Goal: Book appointment/travel/reservation

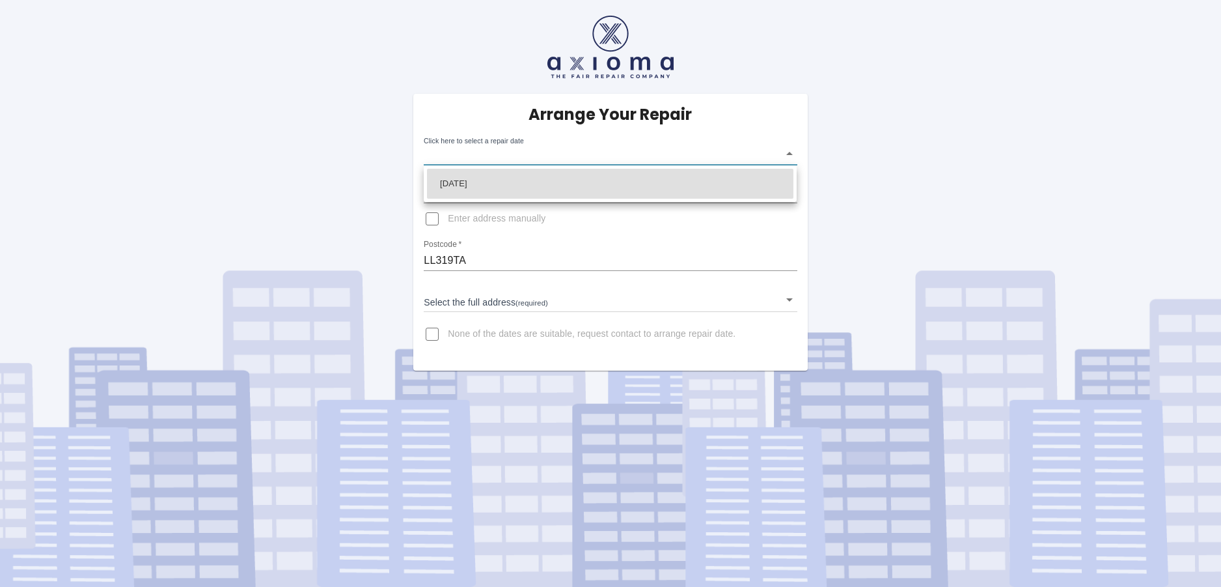
click at [635, 150] on body "Arrange Your Repair Click here to select a repair date ​ Phone Number   * 07852…" at bounding box center [610, 293] width 1221 height 587
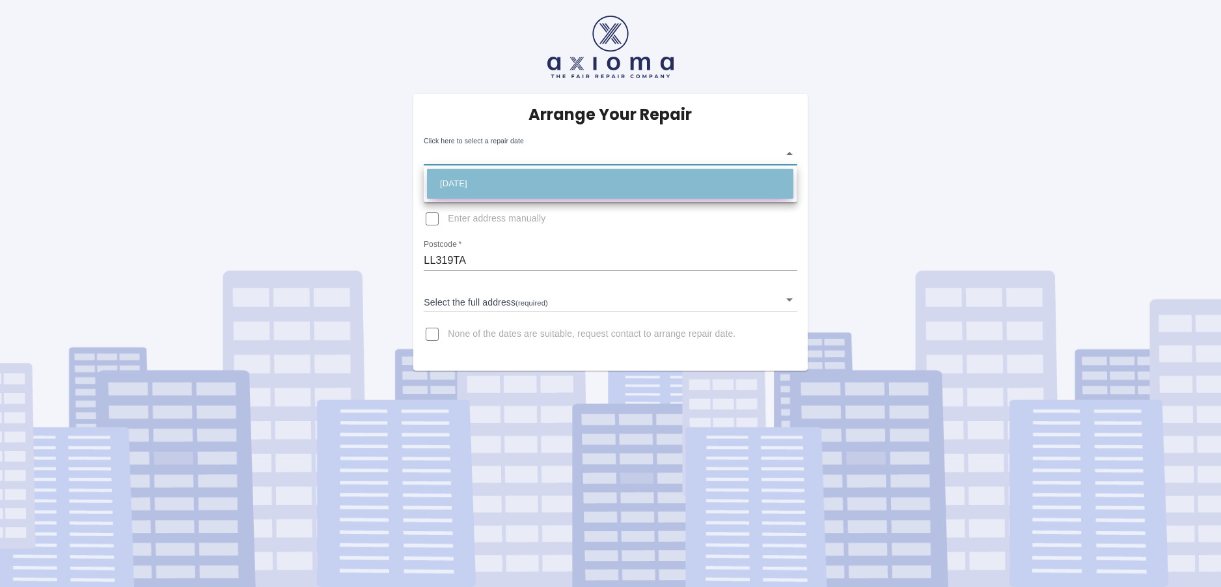
click at [616, 189] on li "[DATE]" at bounding box center [610, 184] width 366 height 30
type input "[DATE]T00:00:00.000Z"
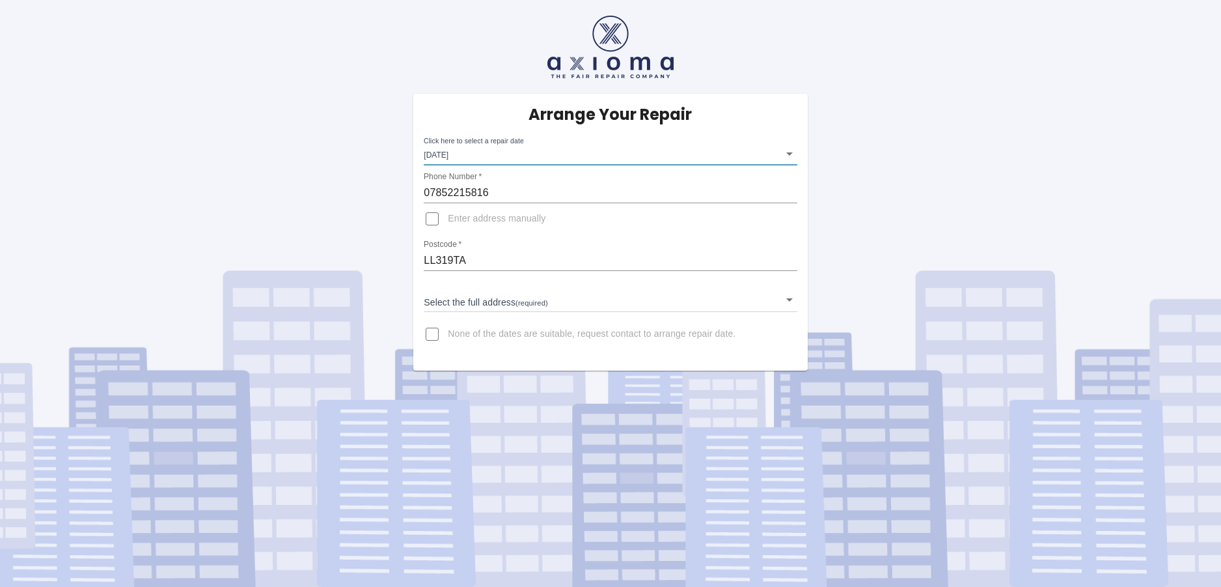
click at [529, 303] on body "Arrange Your Repair Click here to select a repair date [DATE] [DATE]T00:00:00.0…" at bounding box center [610, 293] width 1221 height 587
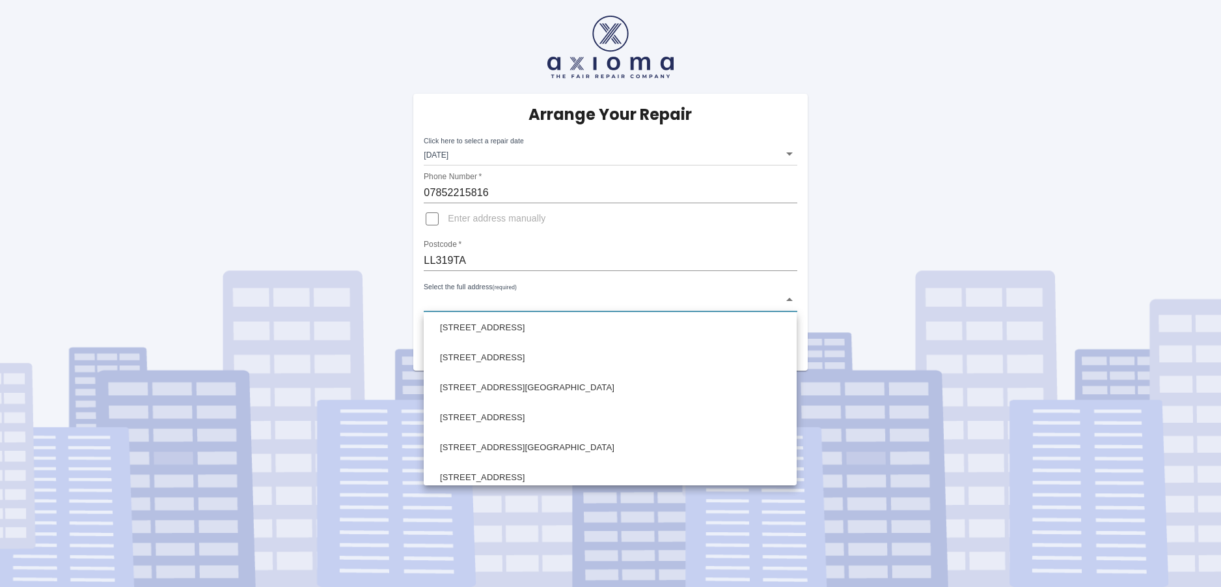
scroll to position [143, 0]
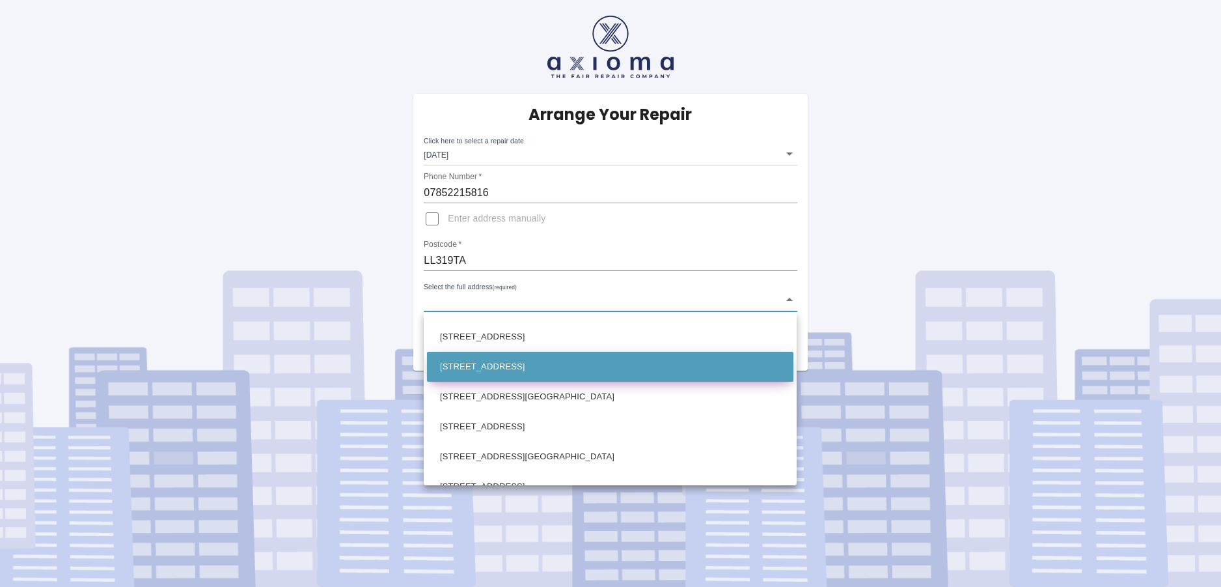
click at [525, 368] on li "[STREET_ADDRESS]" at bounding box center [610, 367] width 366 height 30
type input "[STREET_ADDRESS]"
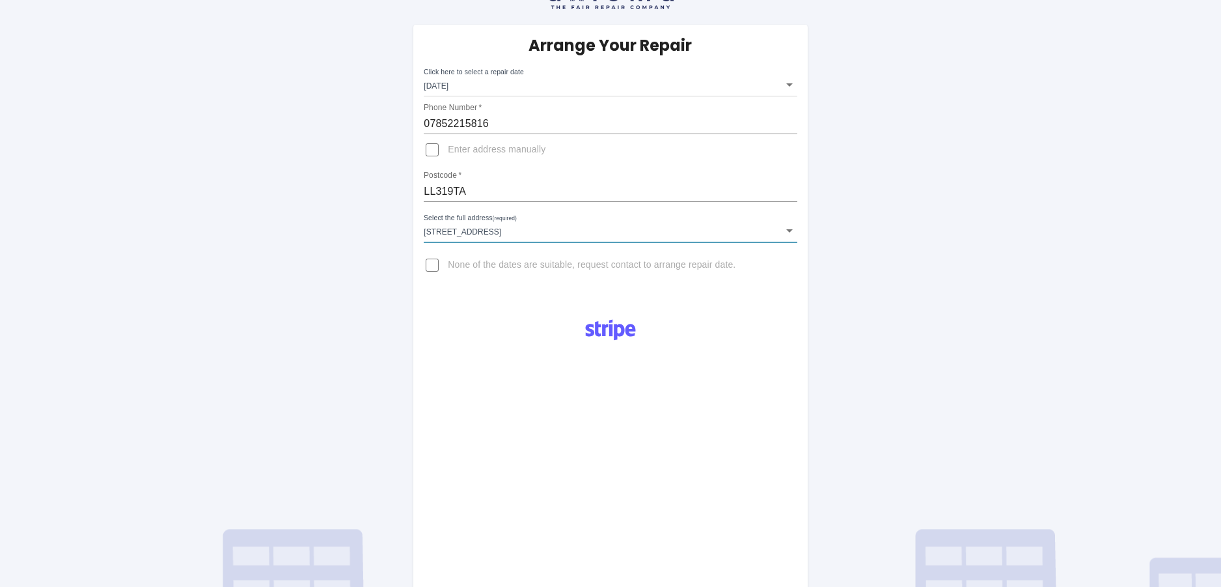
scroll to position [0, 0]
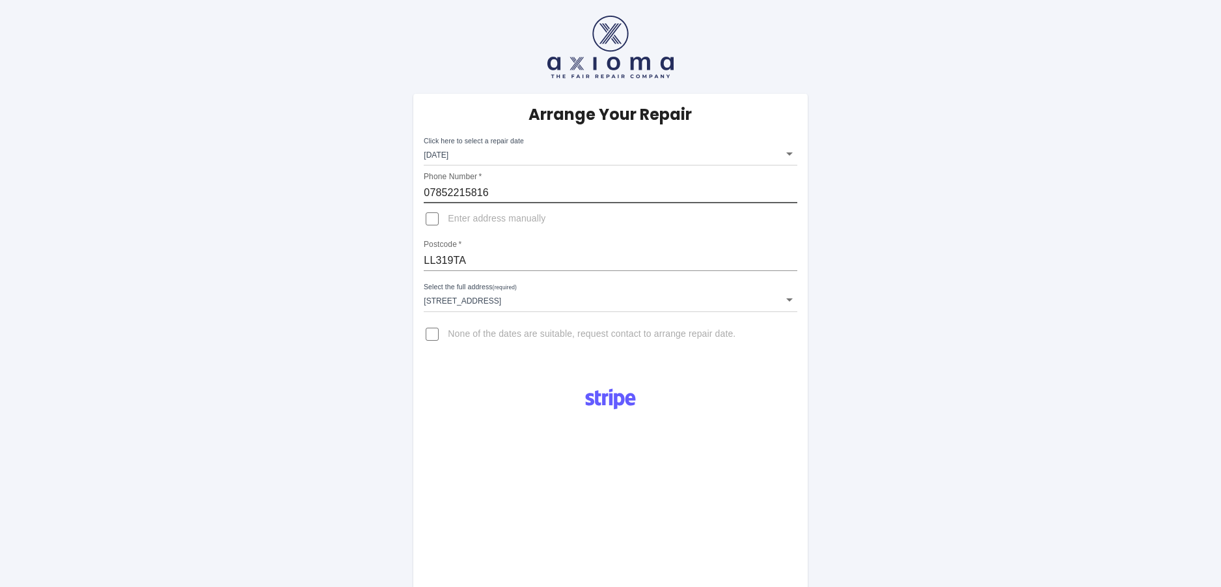
click at [490, 199] on input "07852215816" at bounding box center [610, 192] width 373 height 21
drag, startPoint x: 468, startPoint y: 189, endPoint x: 375, endPoint y: 184, distance: 93.2
click at [375, 184] on div "Arrange Your Repair Click here to select a repair date [DATE] [DATE]T00:00:00.0…" at bounding box center [610, 457] width 1241 height 914
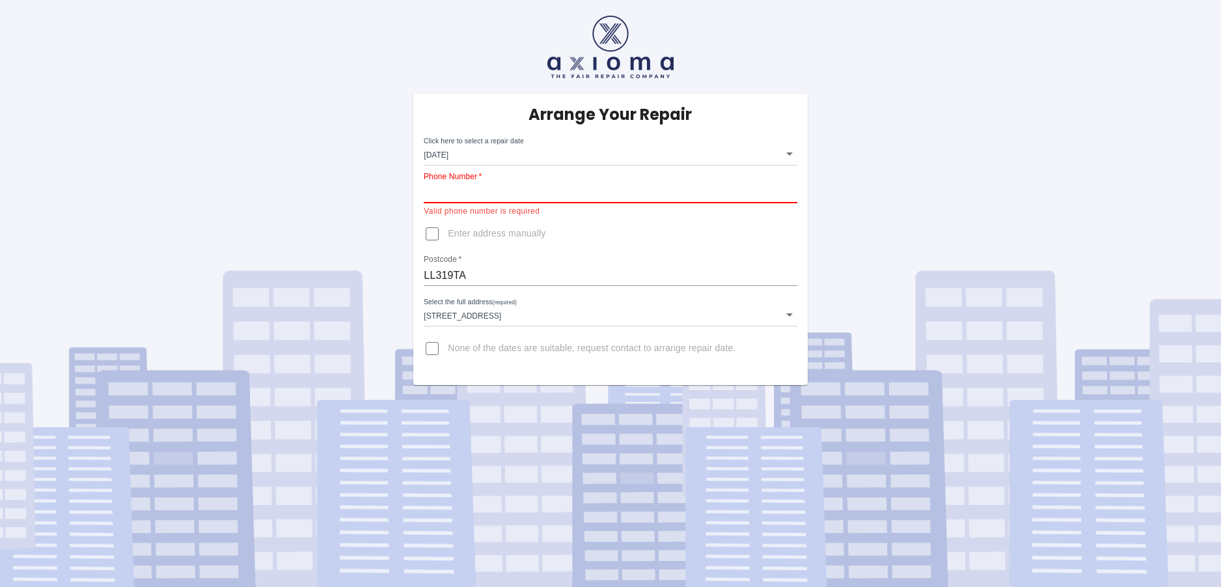
paste input "07703335919"
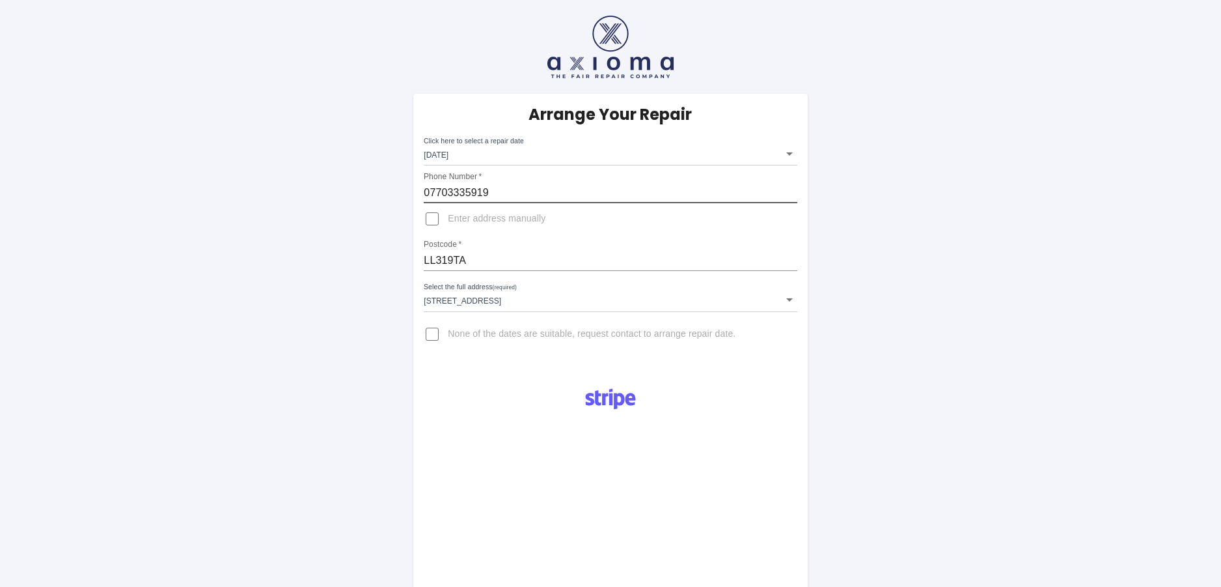
type input "07703335919"
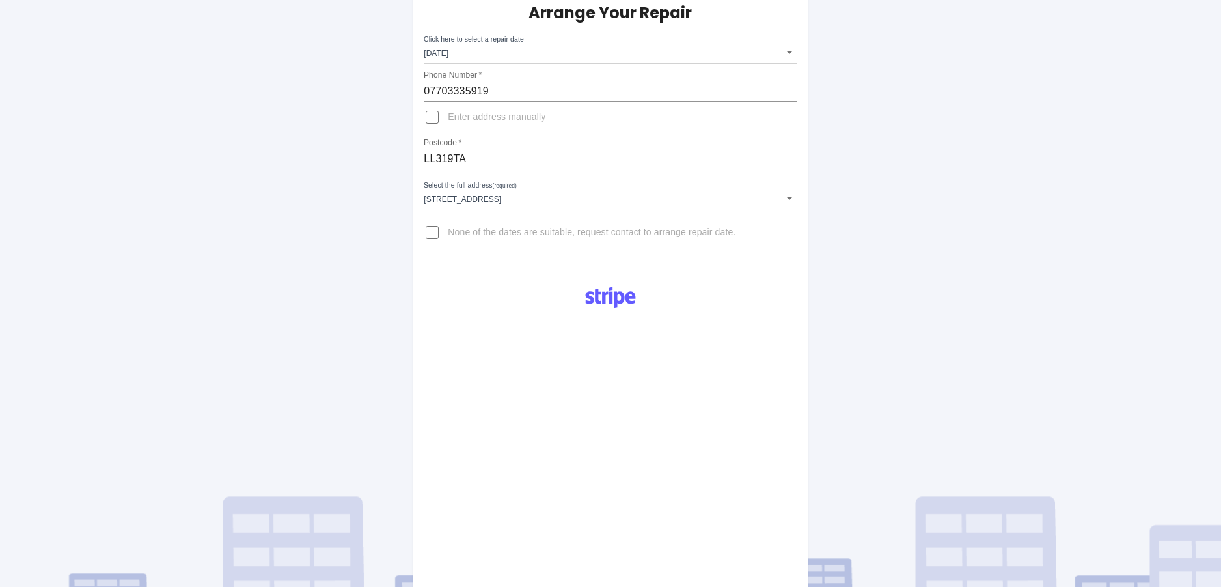
scroll to position [313, 0]
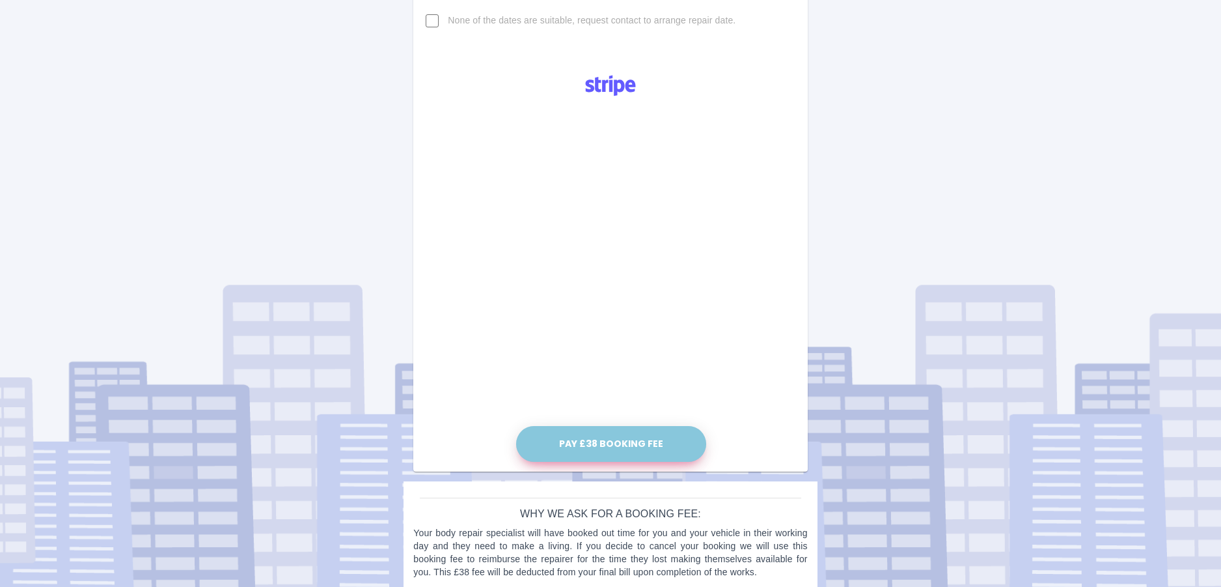
click at [625, 436] on button "Pay £38 Booking Fee" at bounding box center [611, 444] width 190 height 36
